Goal: Information Seeking & Learning: Learn about a topic

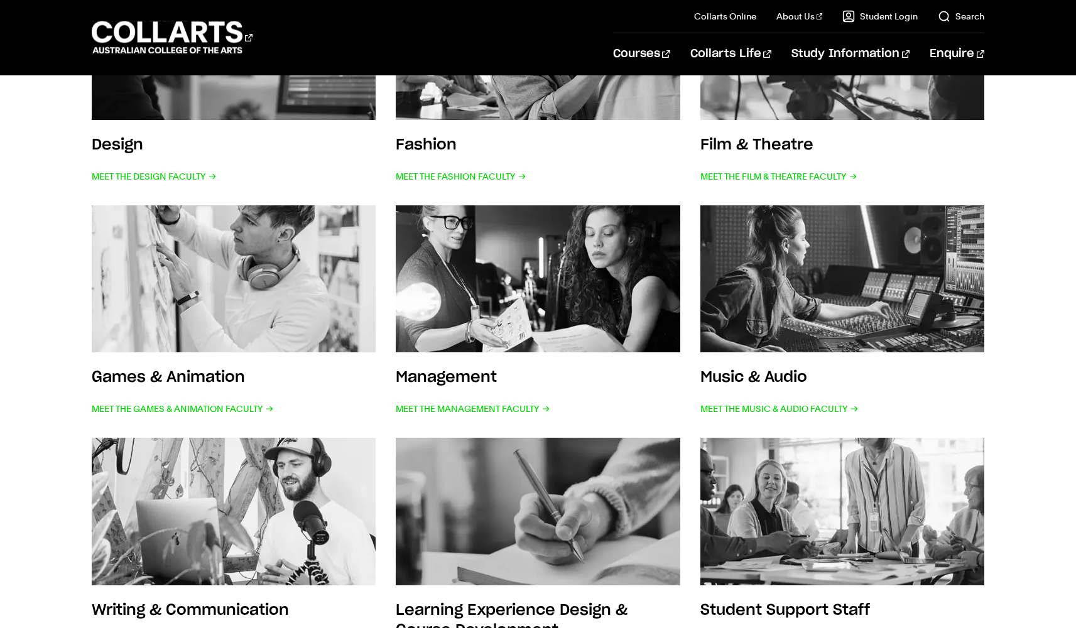
scroll to position [37, 0]
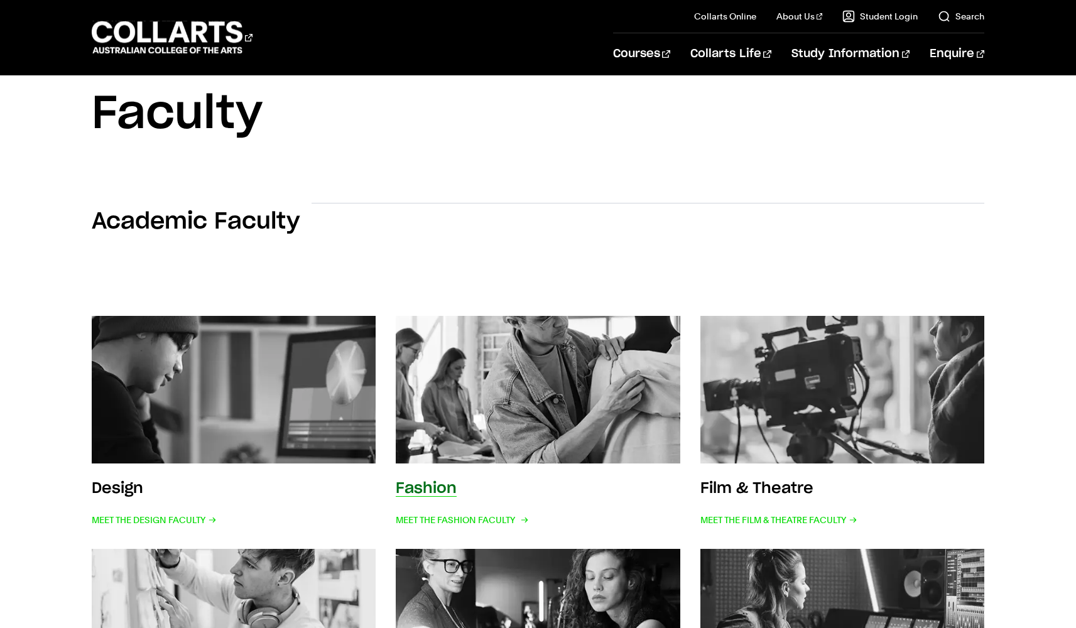
click at [462, 471] on link "Fashion Meet the Fashion Faculty" at bounding box center [538, 422] width 284 height 213
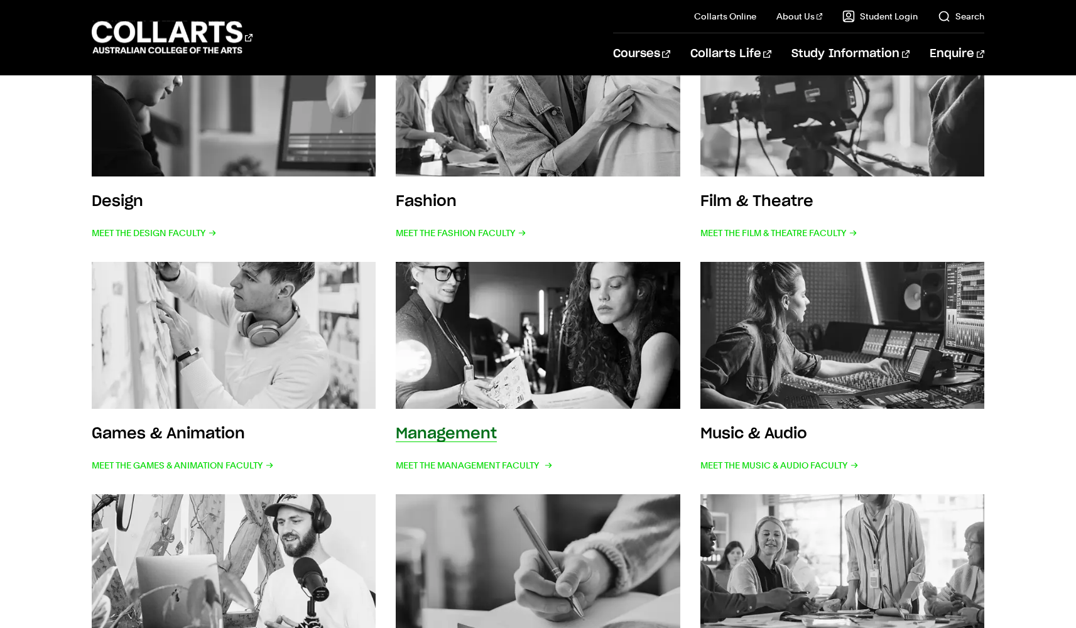
scroll to position [325, 0]
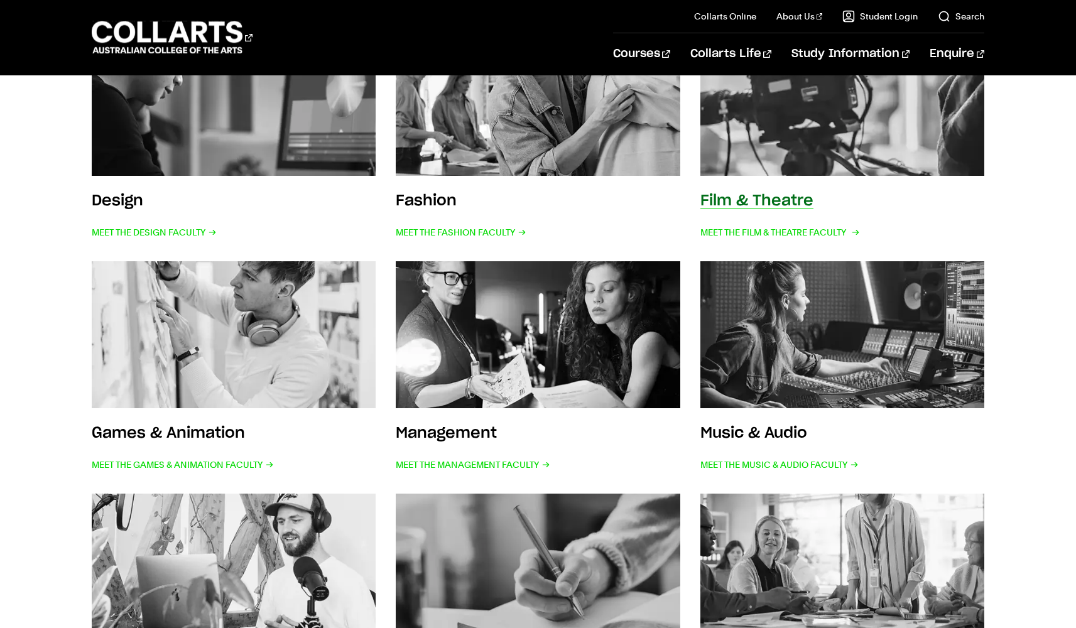
click at [733, 214] on div "Film & Theatre Meet the Film & Theatre Faculty" at bounding box center [778, 216] width 157 height 50
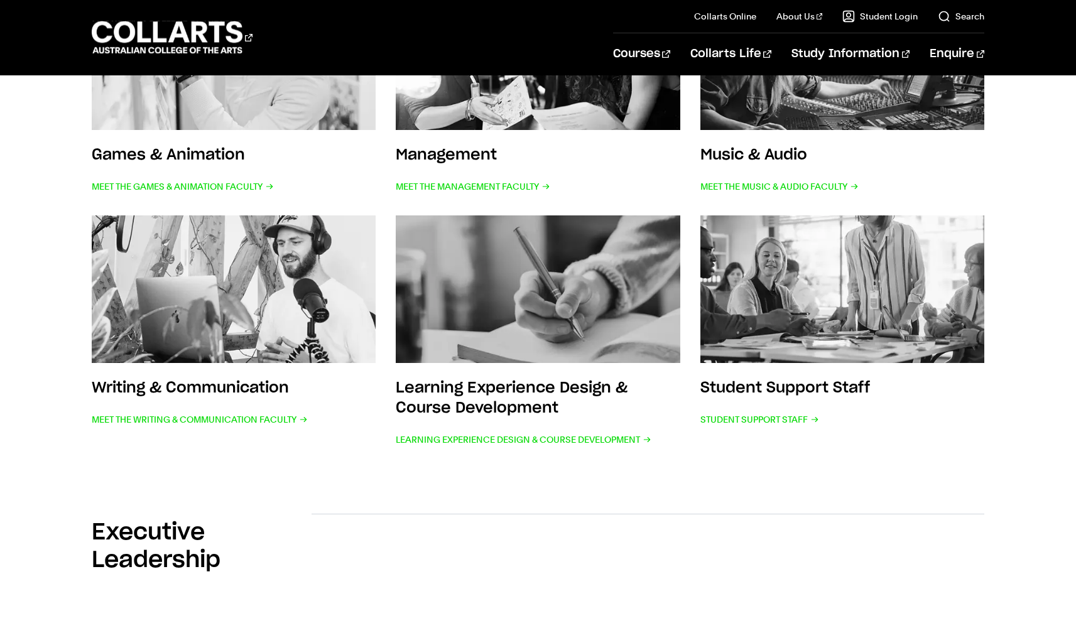
scroll to position [599, 0]
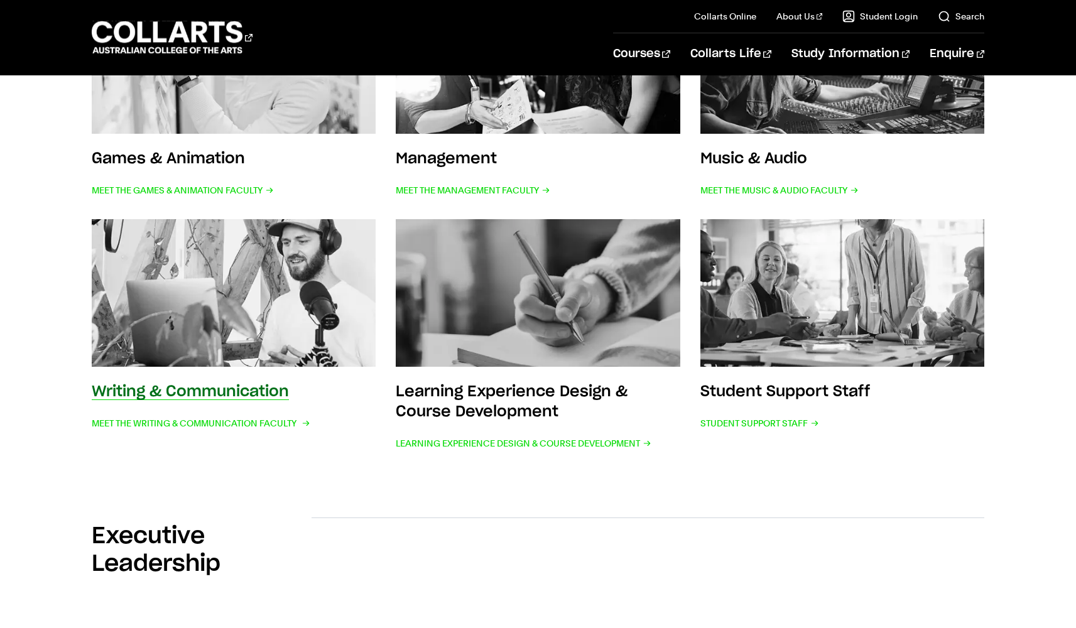
click at [283, 347] on img at bounding box center [233, 293] width 313 height 162
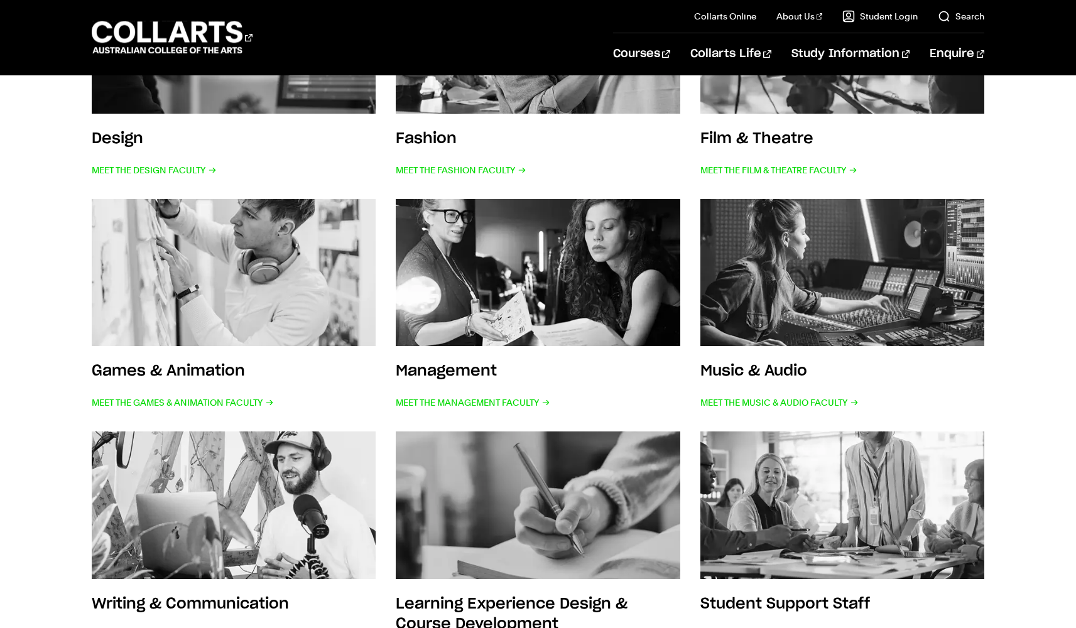
scroll to position [384, 0]
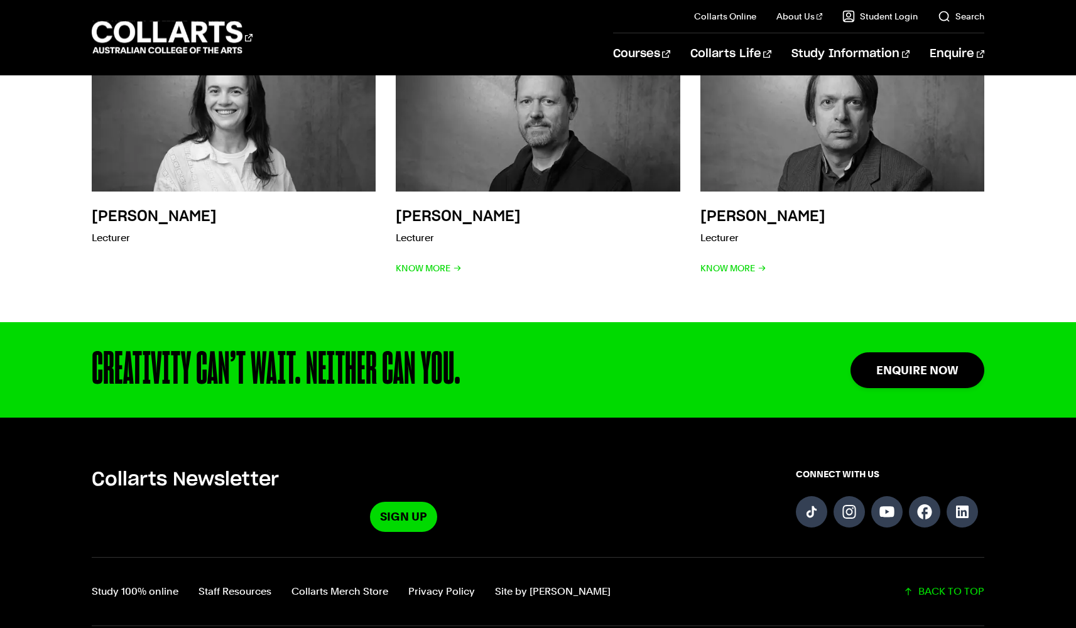
scroll to position [2086, 0]
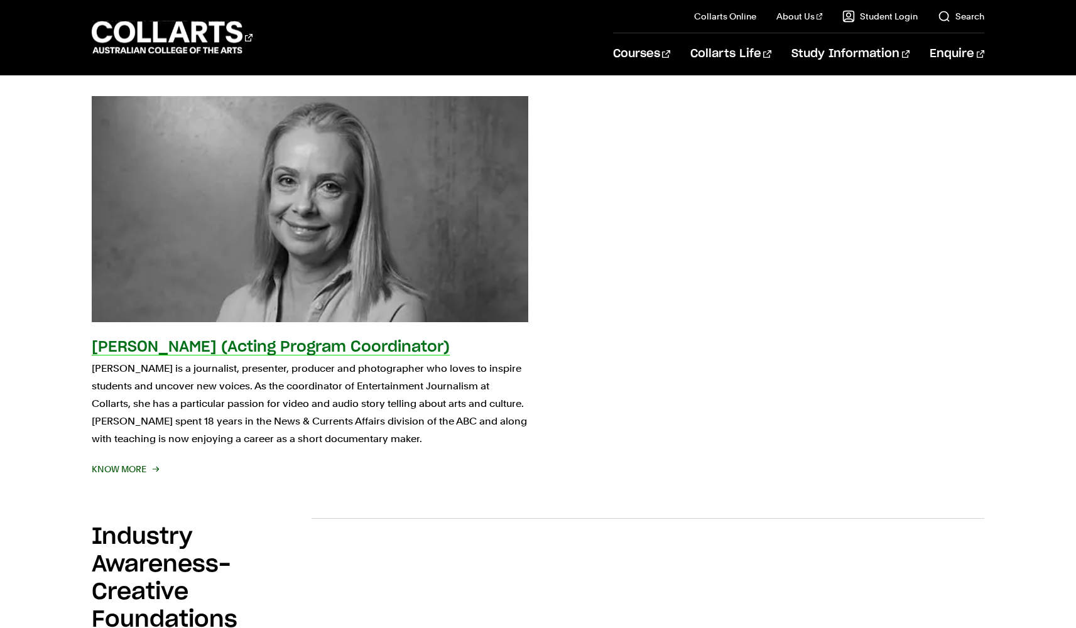
scroll to position [112, 0]
